Goal: Task Accomplishment & Management: Manage account settings

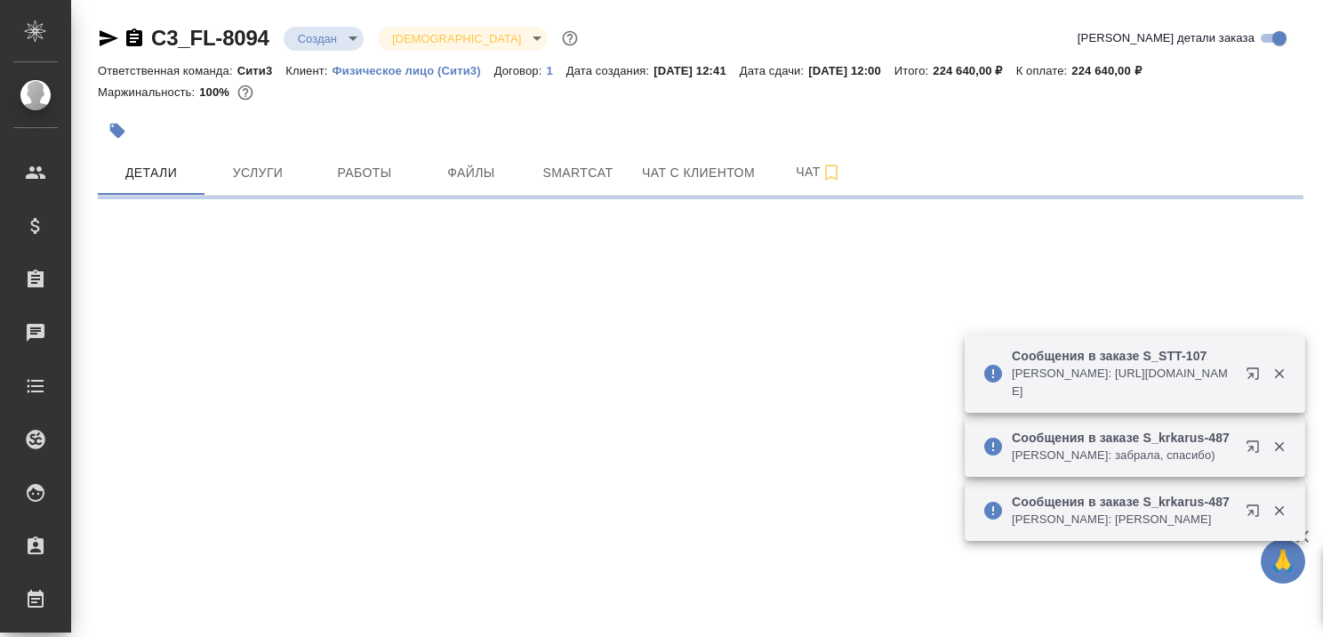
select select "RU"
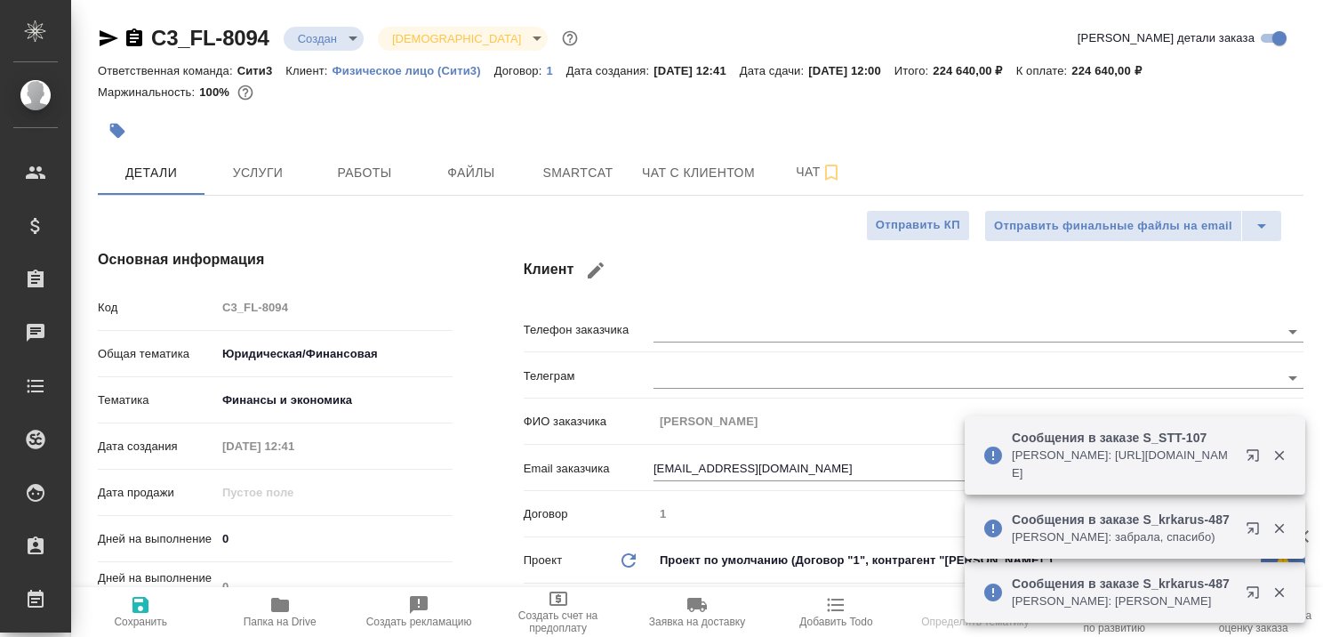
type textarea "x"
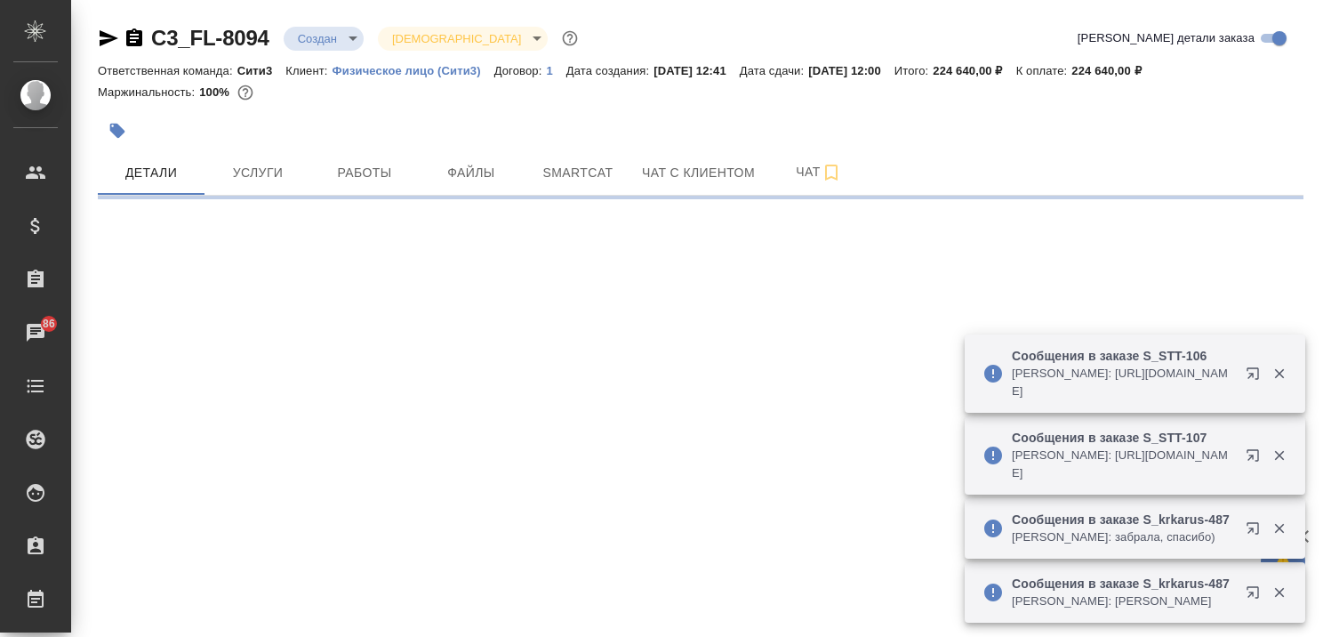
select select "RU"
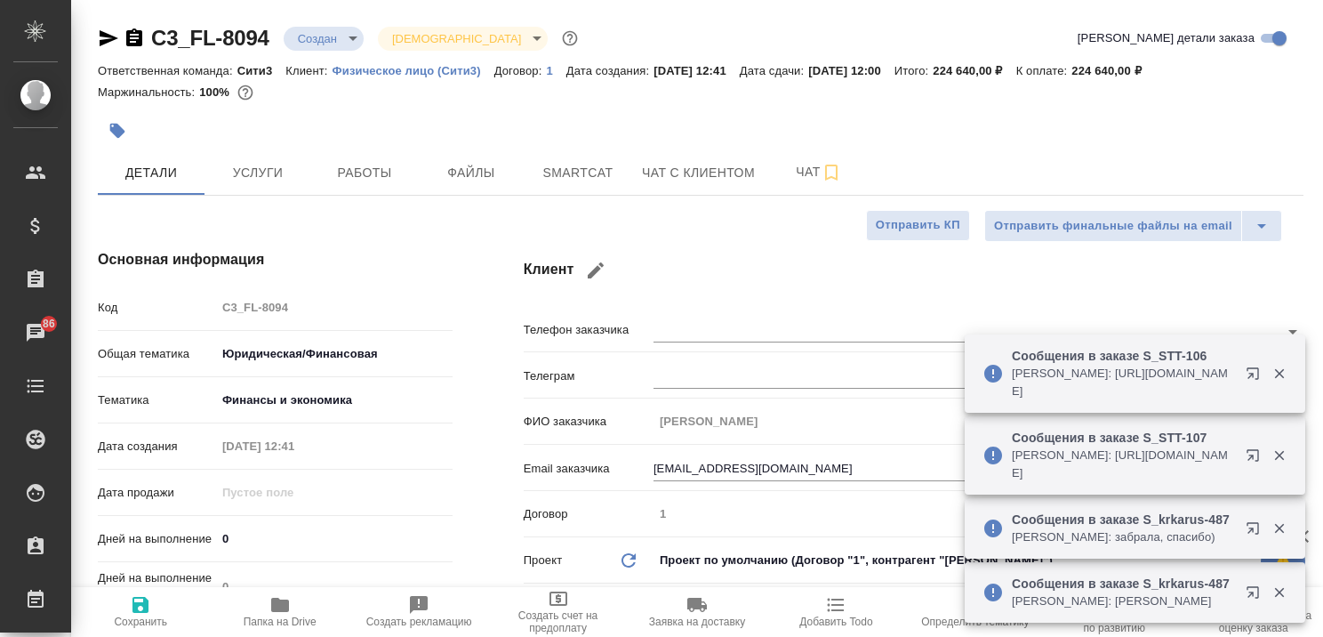
type textarea "x"
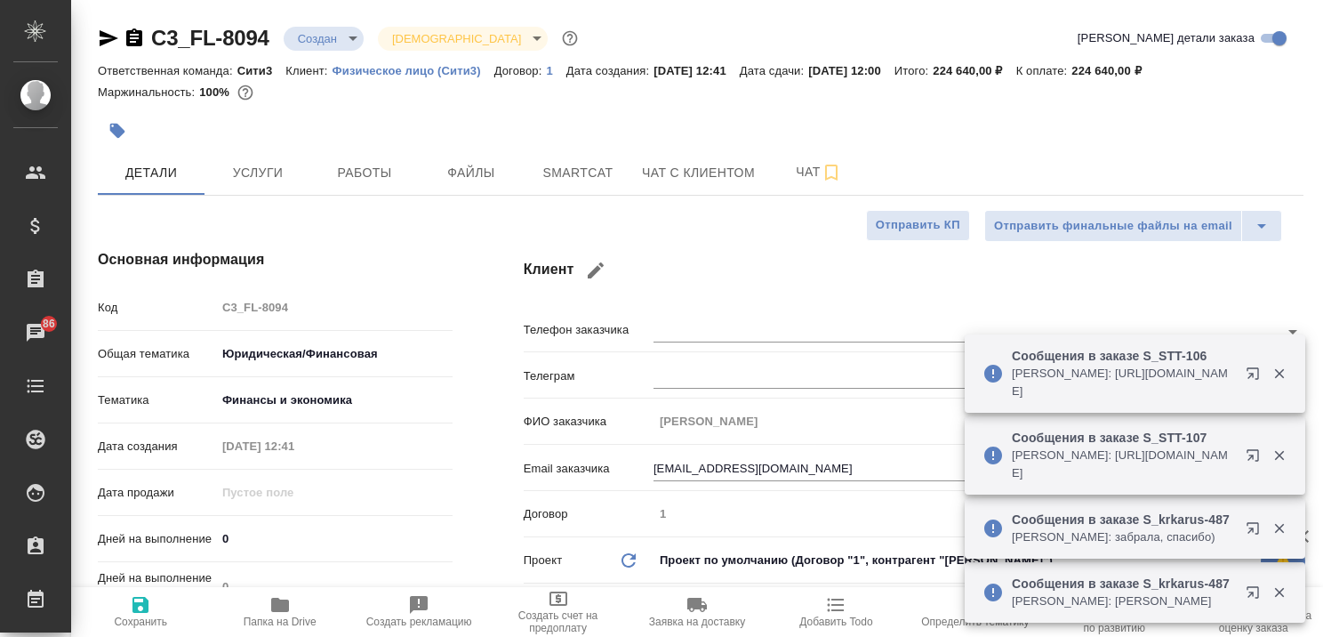
type textarea "x"
